Goal: Information Seeking & Learning: Learn about a topic

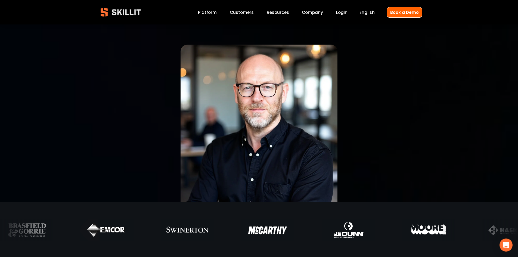
click at [214, 14] on link "Platform" at bounding box center [207, 12] width 19 height 7
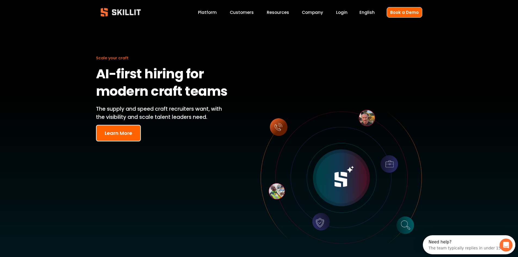
click at [110, 130] on button "Learn More" at bounding box center [118, 133] width 45 height 17
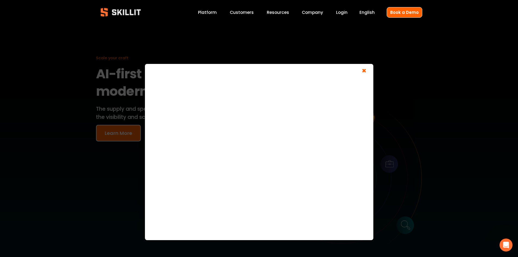
click at [240, 8] on div at bounding box center [259, 161] width 518 height 322
click at [240, 14] on link "Customers" at bounding box center [242, 12] width 24 height 7
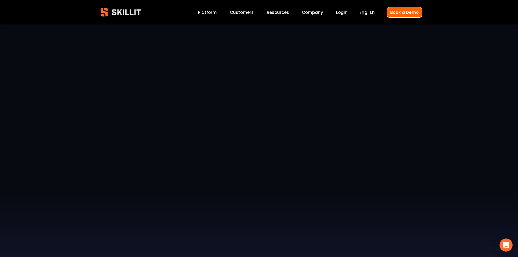
click at [0, 0] on span "Pricing" at bounding box center [0, 0] width 0 height 0
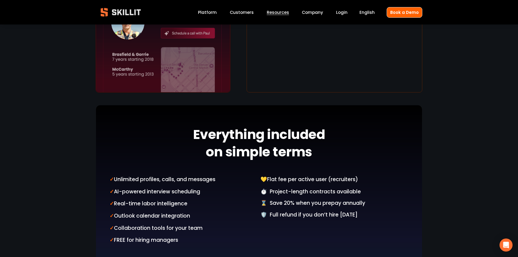
scroll to position [490, 0]
